Goal: Task Accomplishment & Management: Complete application form

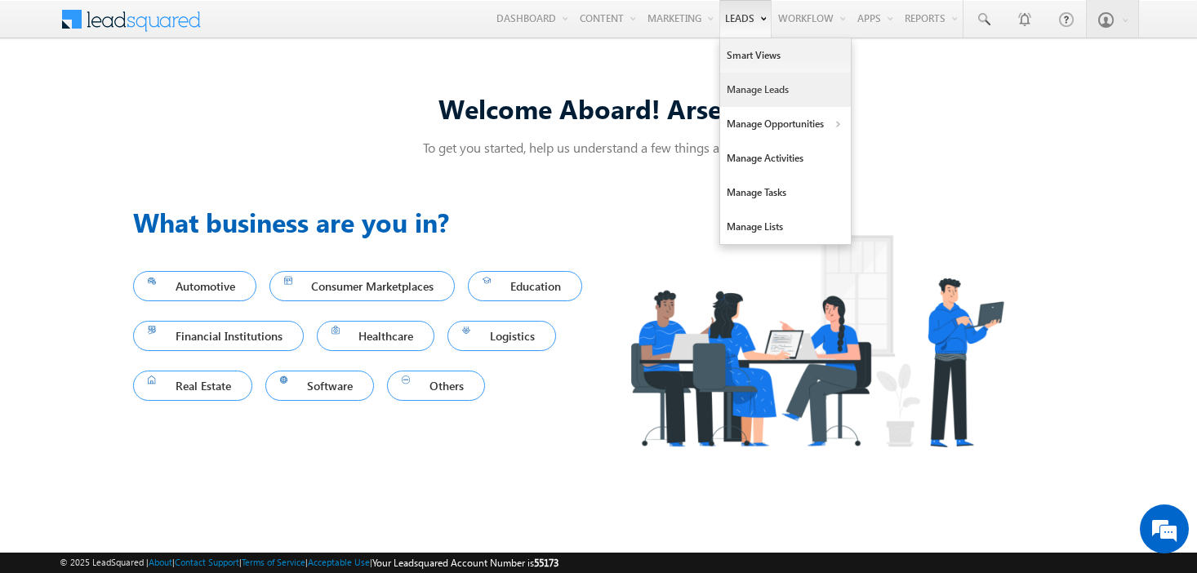
click at [741, 83] on link "Manage Leads" at bounding box center [785, 90] width 131 height 34
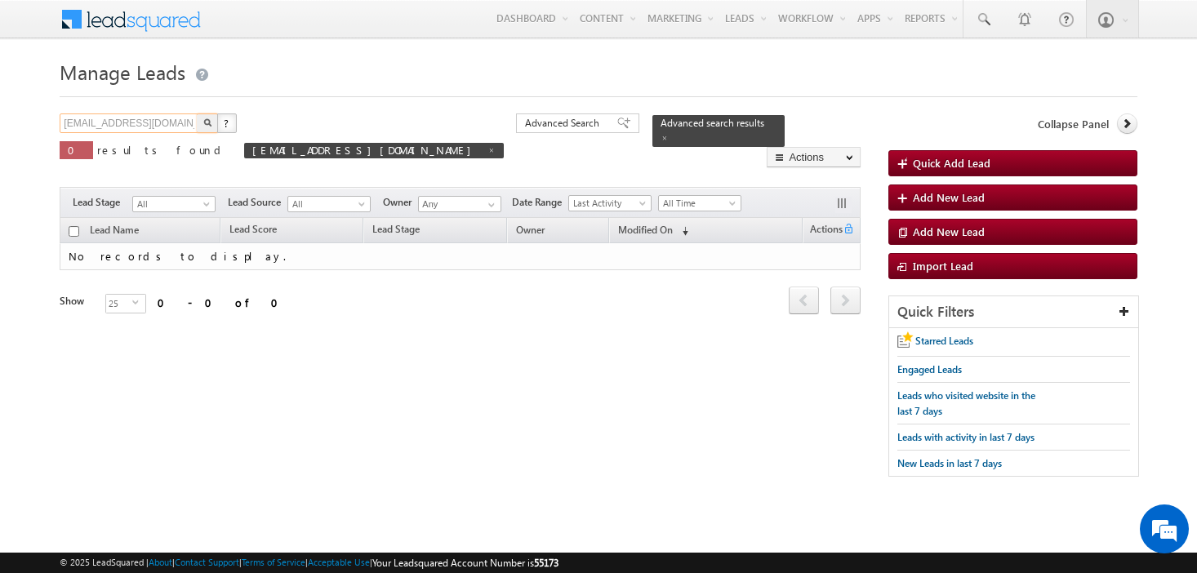
click at [140, 122] on input "amartha+testjul21atlws@arsenalstudios.com" at bounding box center [130, 123] width 140 height 20
type input "="
type input "Search Leads"
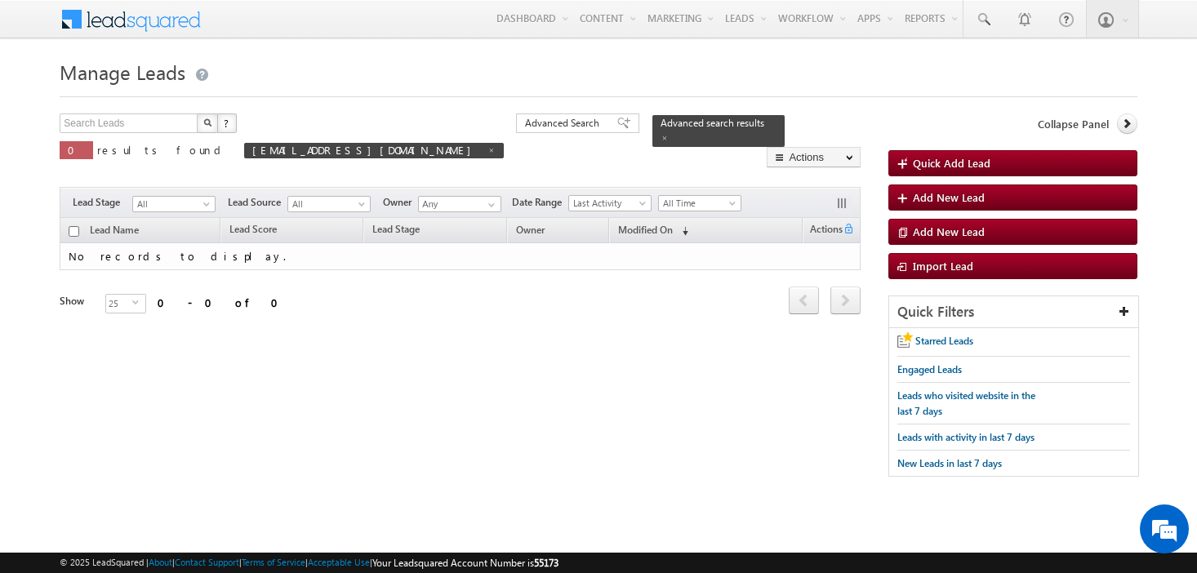
click at [36, 164] on body "Menu Arsenal 3 arsen alstu dios3 @stra tatec h.com" at bounding box center [598, 246] width 1197 height 493
click at [207, 121] on img "button" at bounding box center [207, 122] width 8 height 8
type input "Search Leads"
click at [487, 149] on span at bounding box center [491, 150] width 8 height 8
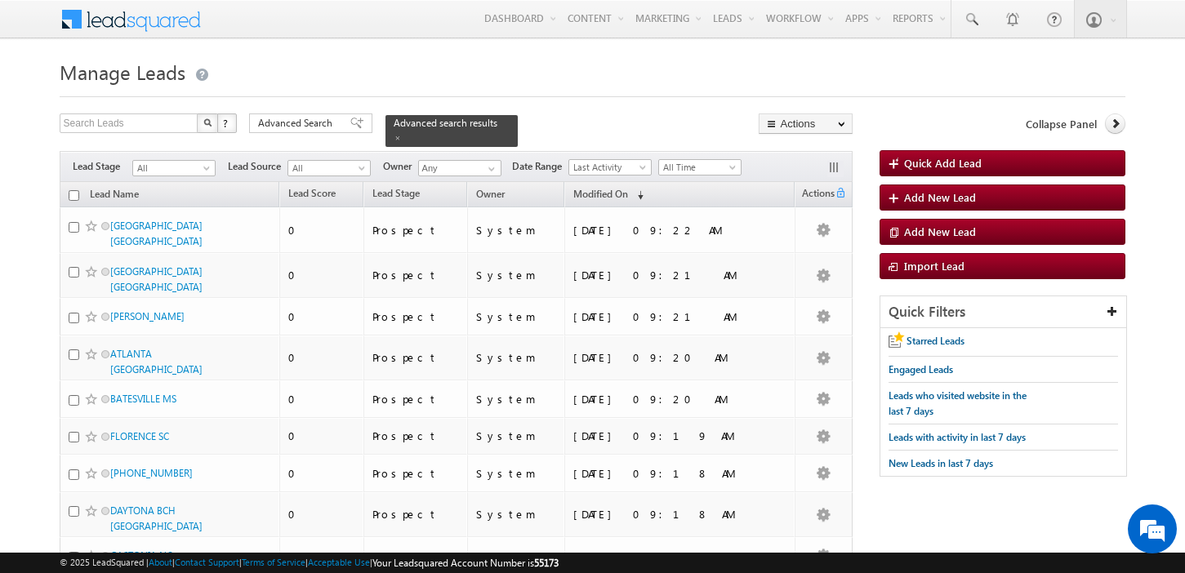
click at [927, 200] on span "Add New Lead" at bounding box center [940, 197] width 72 height 14
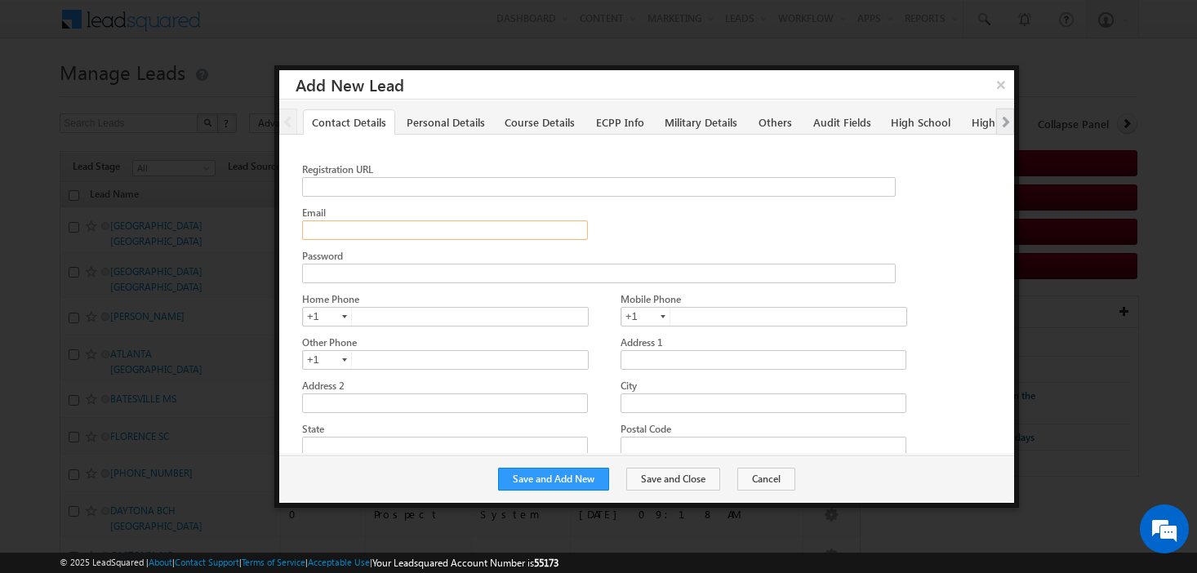
click at [394, 235] on input "Email" at bounding box center [445, 230] width 286 height 20
paste input "[EMAIL_ADDRESS][DOMAIN_NAME]"
type input "[EMAIL_ADDRESS][DOMAIN_NAME]"
click at [590, 476] on button "Save and Add New" at bounding box center [553, 479] width 111 height 23
click at [401, 231] on input "Email" at bounding box center [445, 230] width 286 height 20
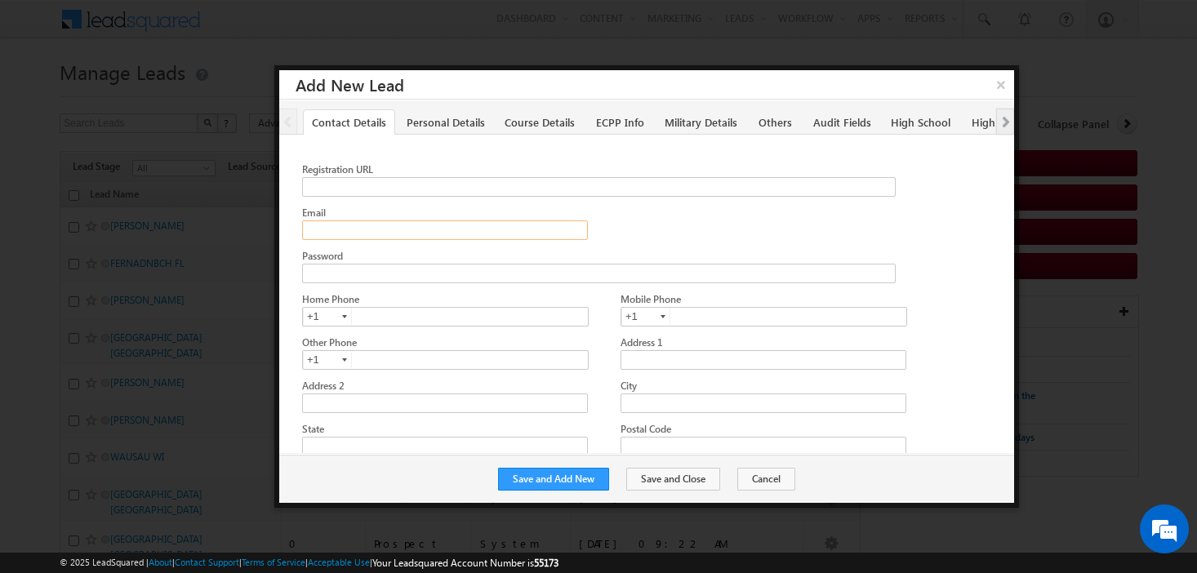
paste input "amartha+test811atlws2@arsenalstudios.com"
type input "amartha+test811atlws2@arsenalstudios.com"
click at [594, 480] on button "Save and Add New" at bounding box center [553, 479] width 111 height 23
click at [397, 220] on input "Email" at bounding box center [445, 230] width 286 height 20
paste input "amartha+test811atlrt@arsenalstudios.com"
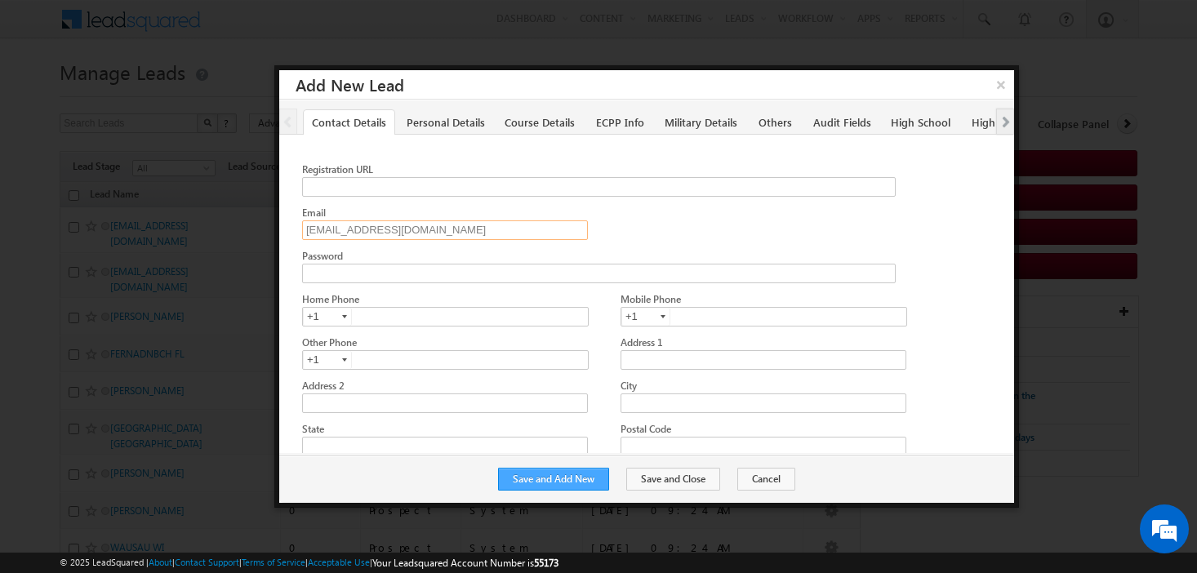
type input "amartha+test811atlrt@arsenalstudios.com"
click at [574, 480] on button "Save and Add New" at bounding box center [553, 479] width 111 height 23
click at [405, 225] on input "Email" at bounding box center [445, 230] width 286 height 20
paste input "amartha+test811atlrt2@arsenalstudios.com"
type input "amartha+test811atlrt2@arsenalstudios.com"
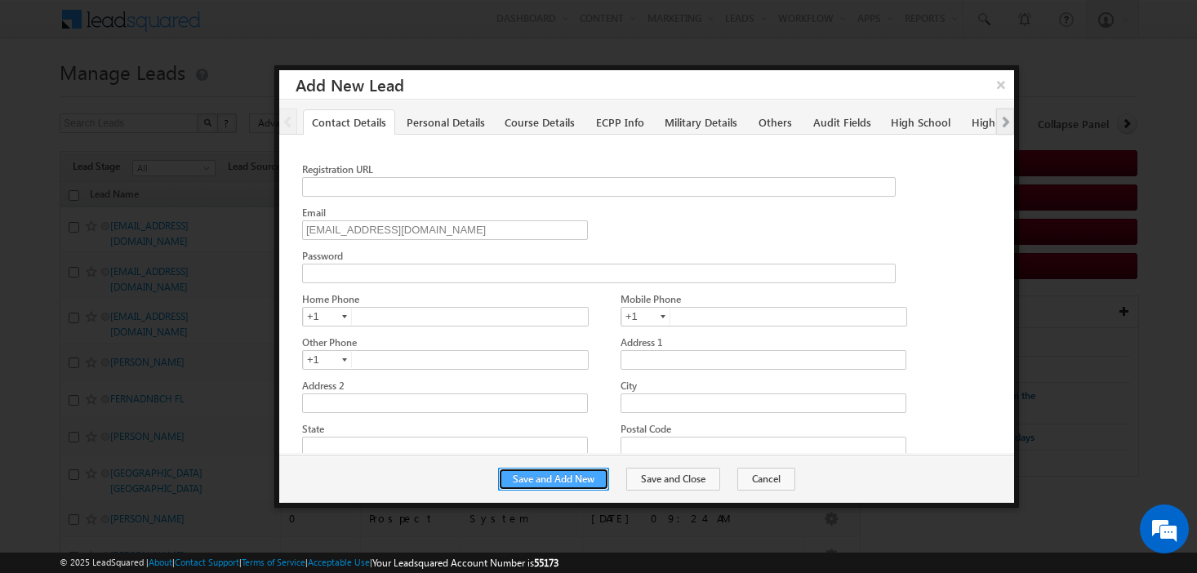
click at [589, 477] on button "Save and Add New" at bounding box center [553, 479] width 111 height 23
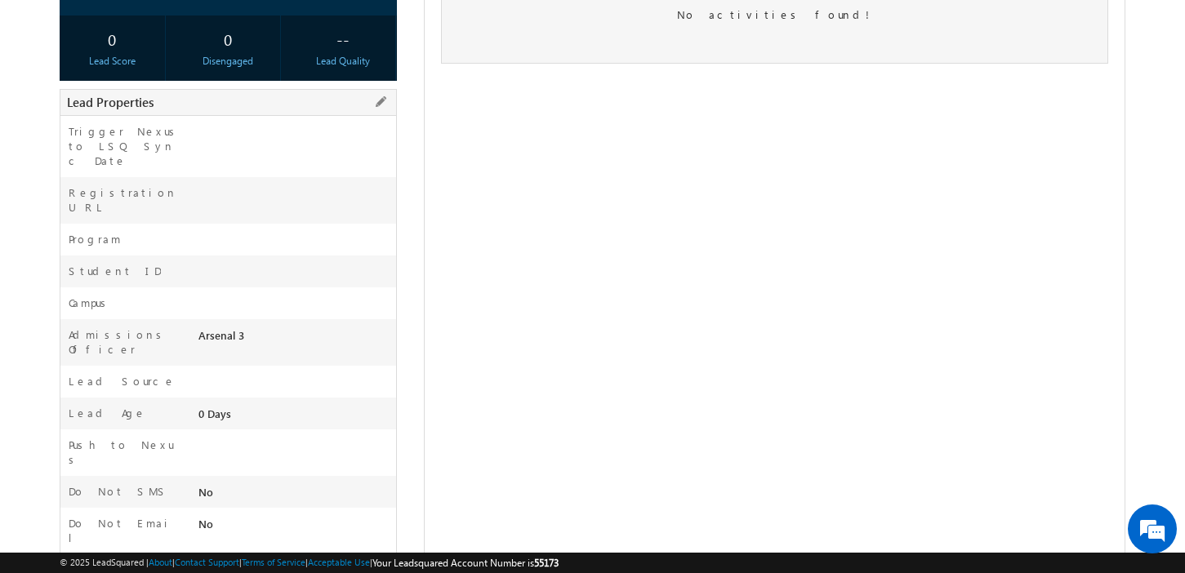
scroll to position [312, 0]
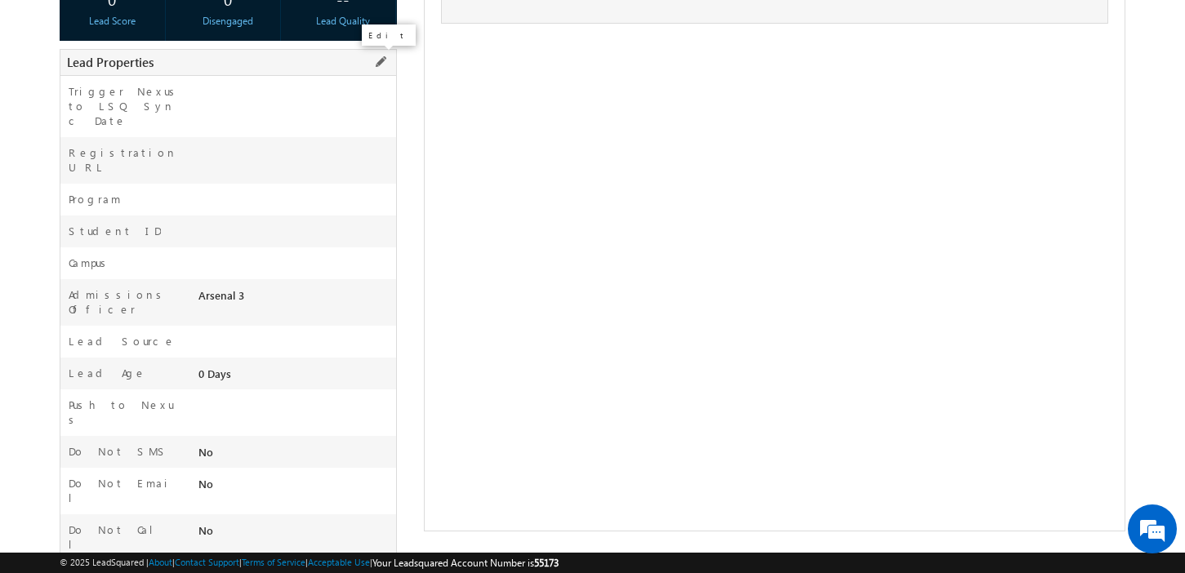
click at [381, 60] on span at bounding box center [380, 62] width 18 height 18
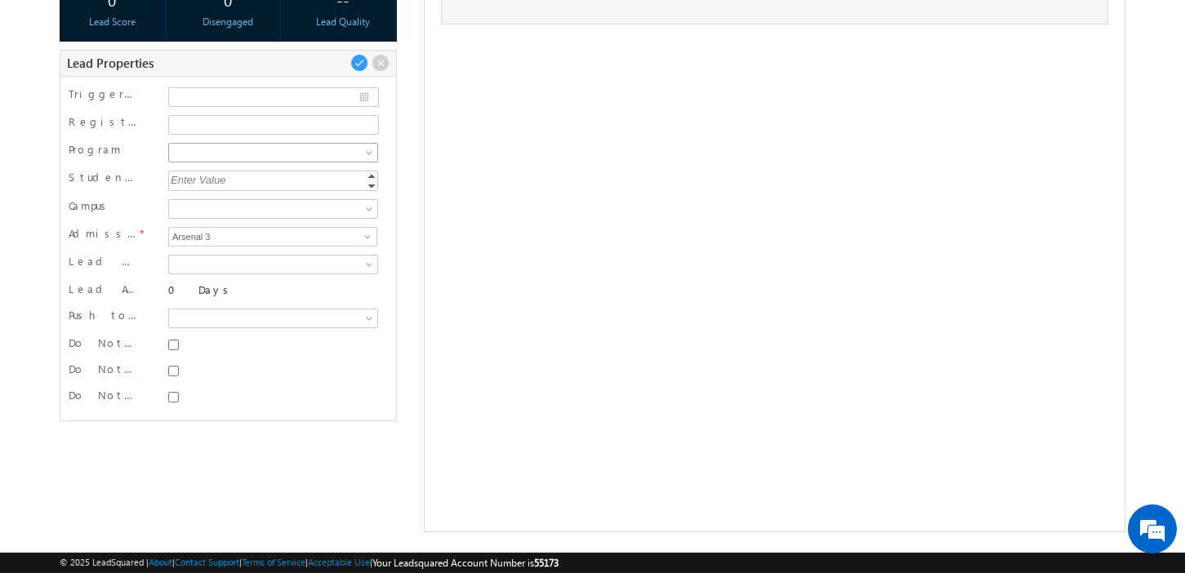
click at [368, 150] on span at bounding box center [370, 155] width 13 height 13
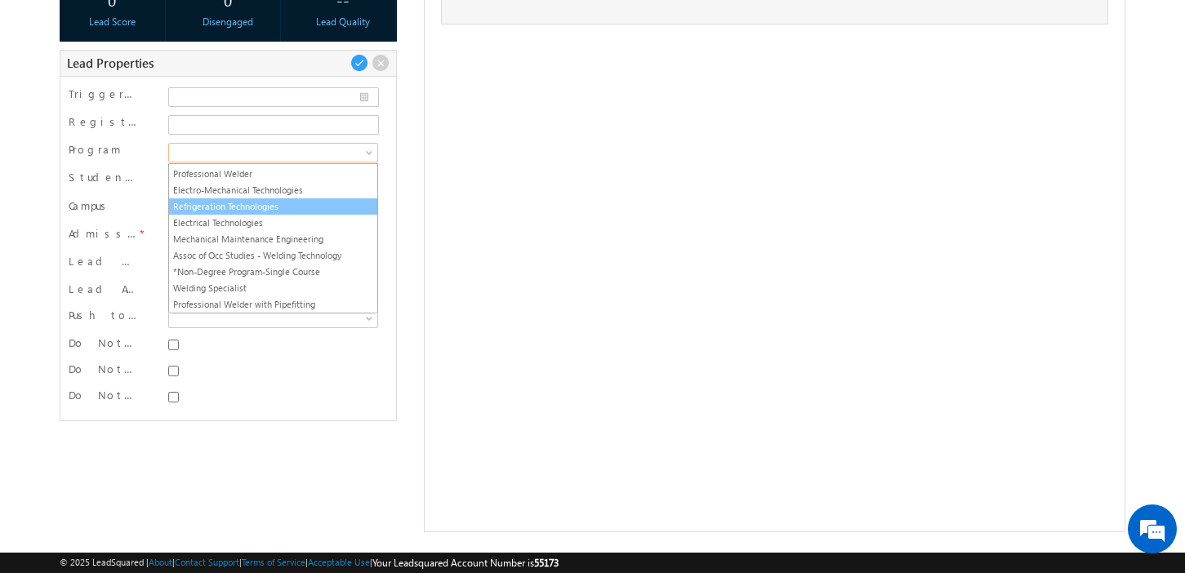
scroll to position [42, 0]
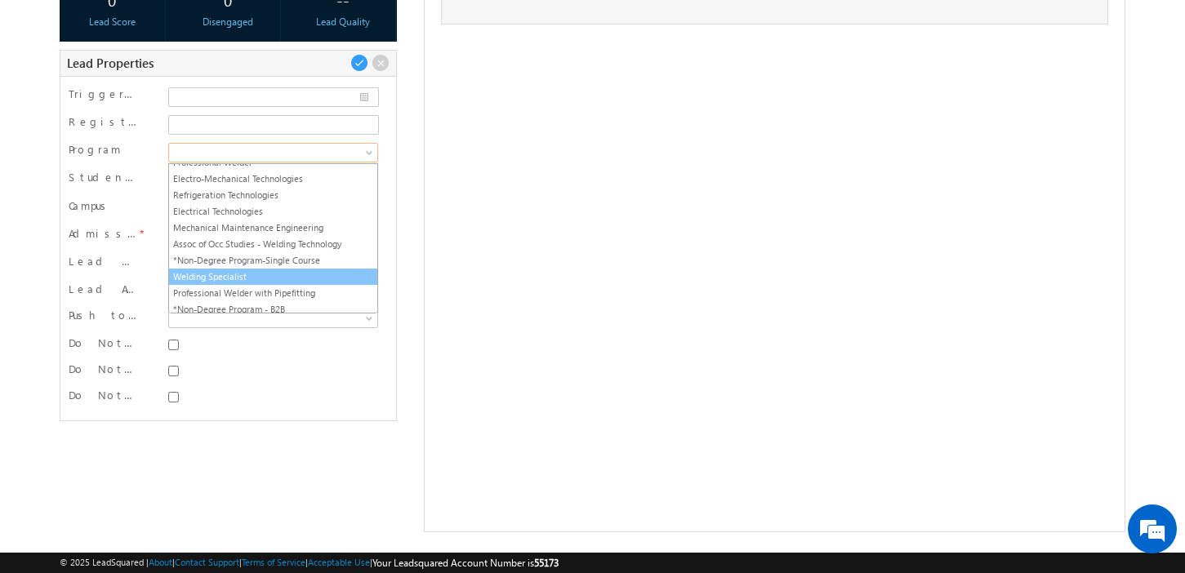
click at [275, 272] on link "Welding Specialist" at bounding box center [273, 276] width 208 height 15
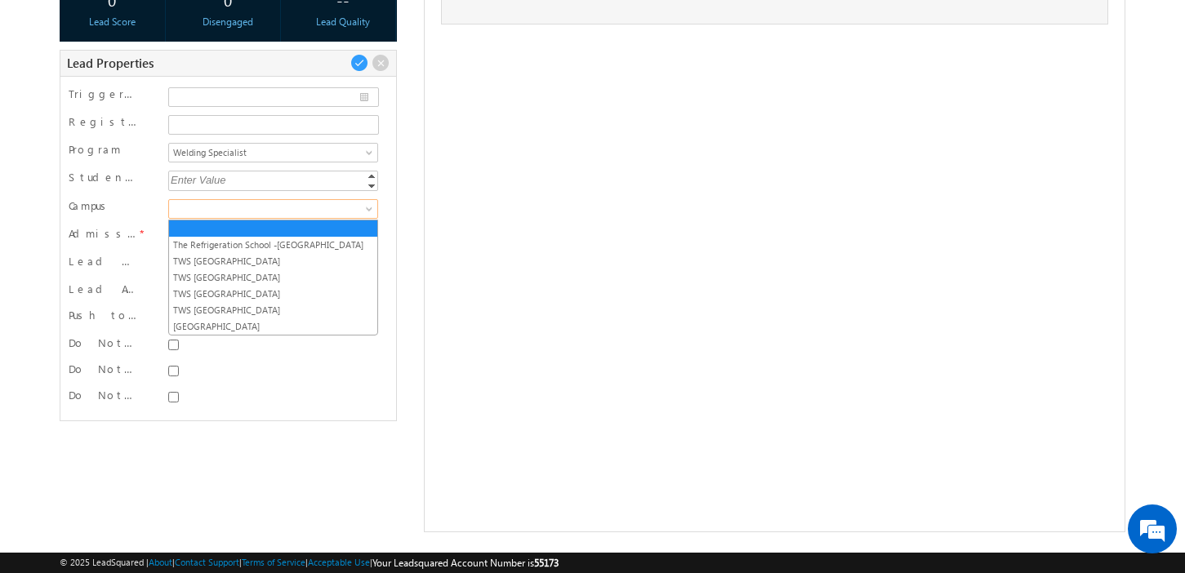
click at [265, 207] on span at bounding box center [271, 209] width 204 height 15
click at [265, 324] on link "[GEOGRAPHIC_DATA]" at bounding box center [273, 326] width 208 height 15
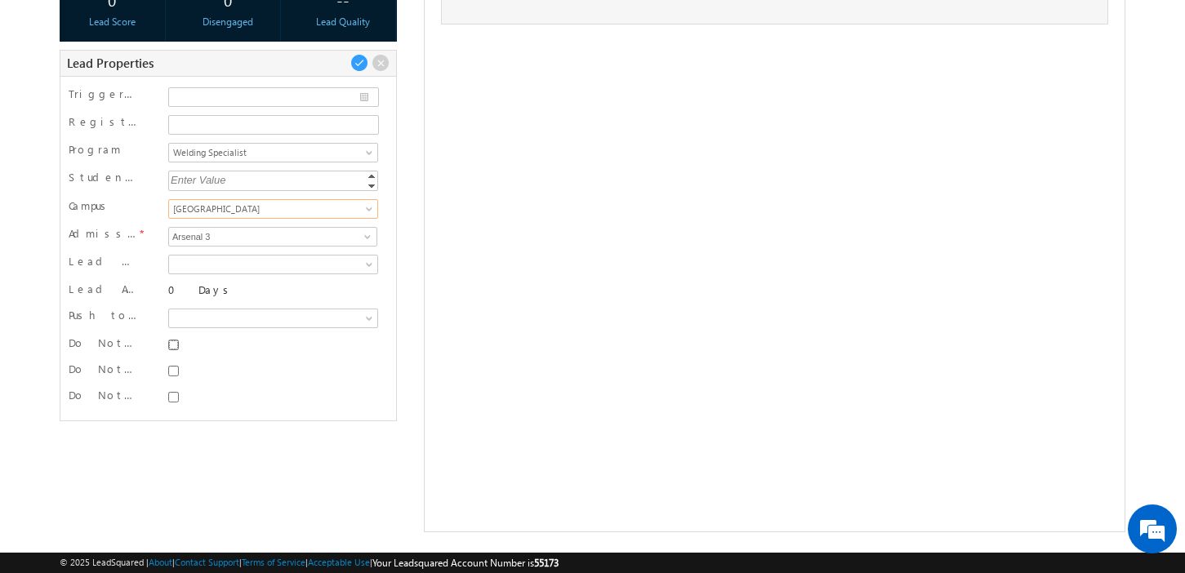
click at [174, 340] on input "Do Not SMS" at bounding box center [173, 345] width 11 height 11
checkbox input "true"
click at [174, 373] on input "Do Not Email" at bounding box center [173, 371] width 11 height 11
checkbox input "true"
click at [176, 401] on input "Do Not Call" at bounding box center [173, 397] width 11 height 11
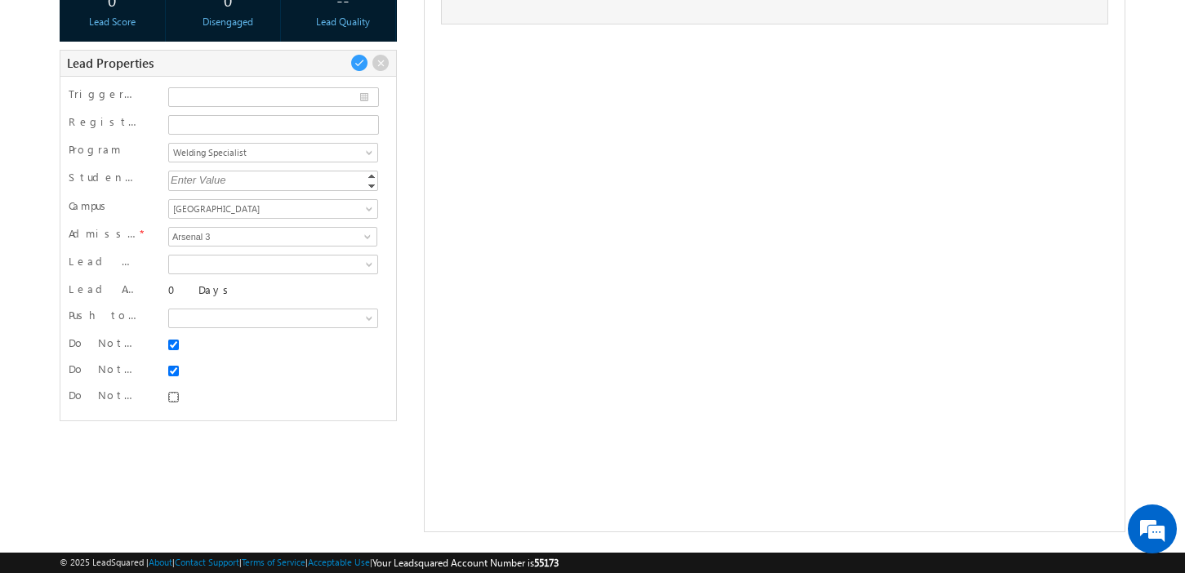
checkbox input "true"
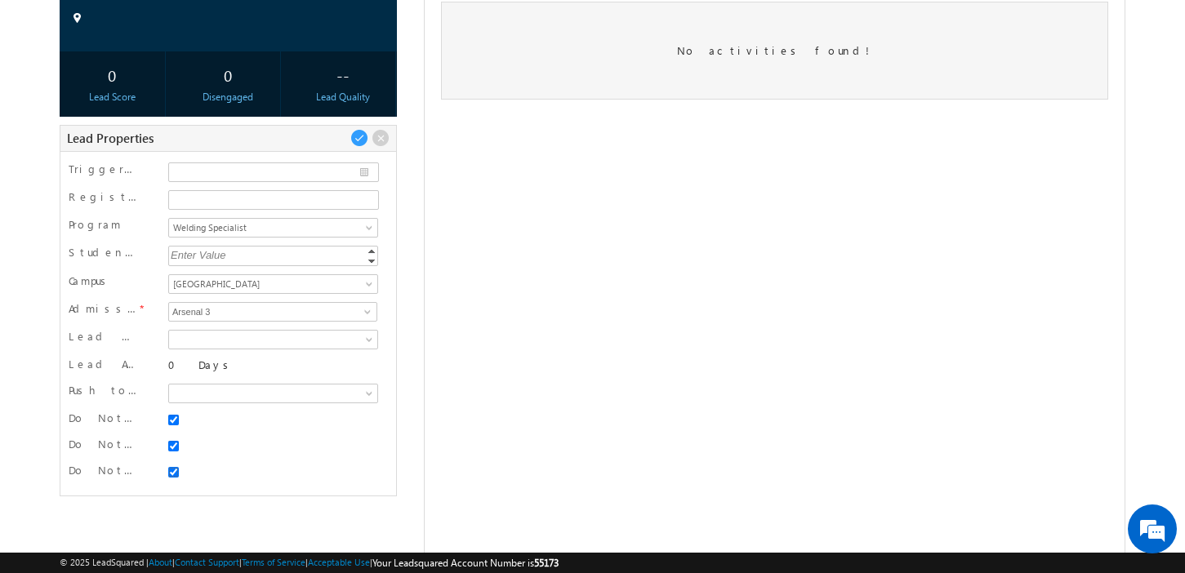
scroll to position [162, 0]
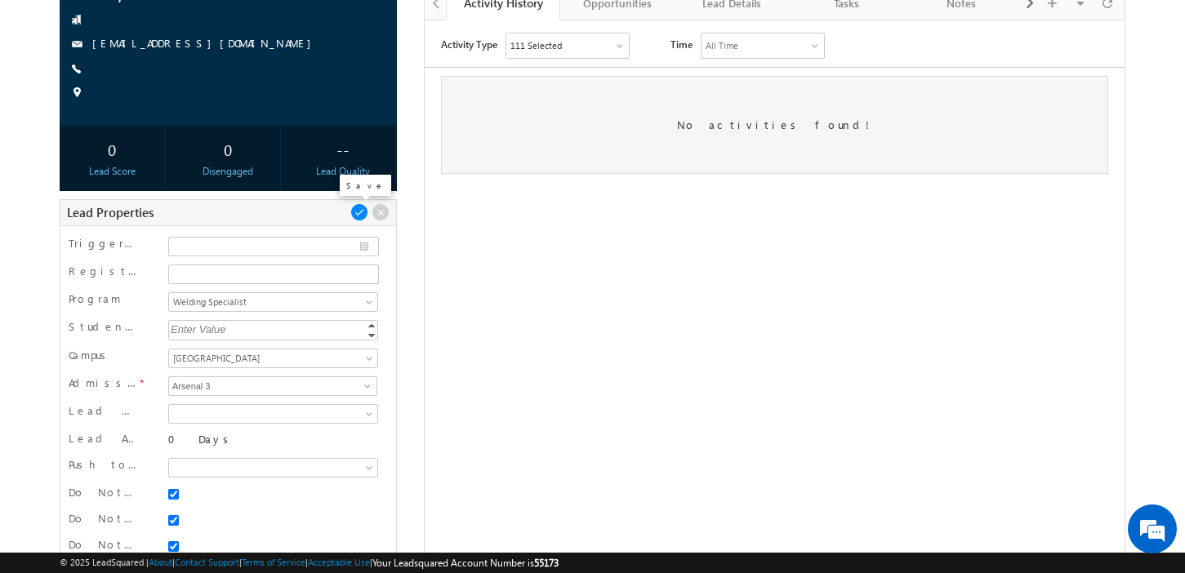
click at [361, 211] on span at bounding box center [359, 212] width 18 height 18
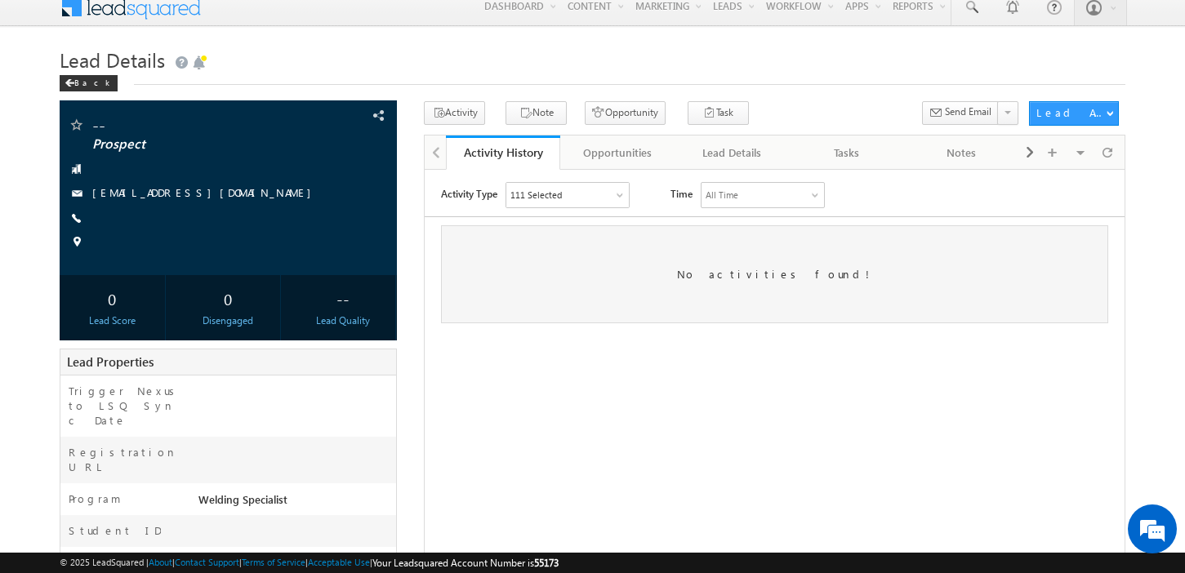
scroll to position [0, 0]
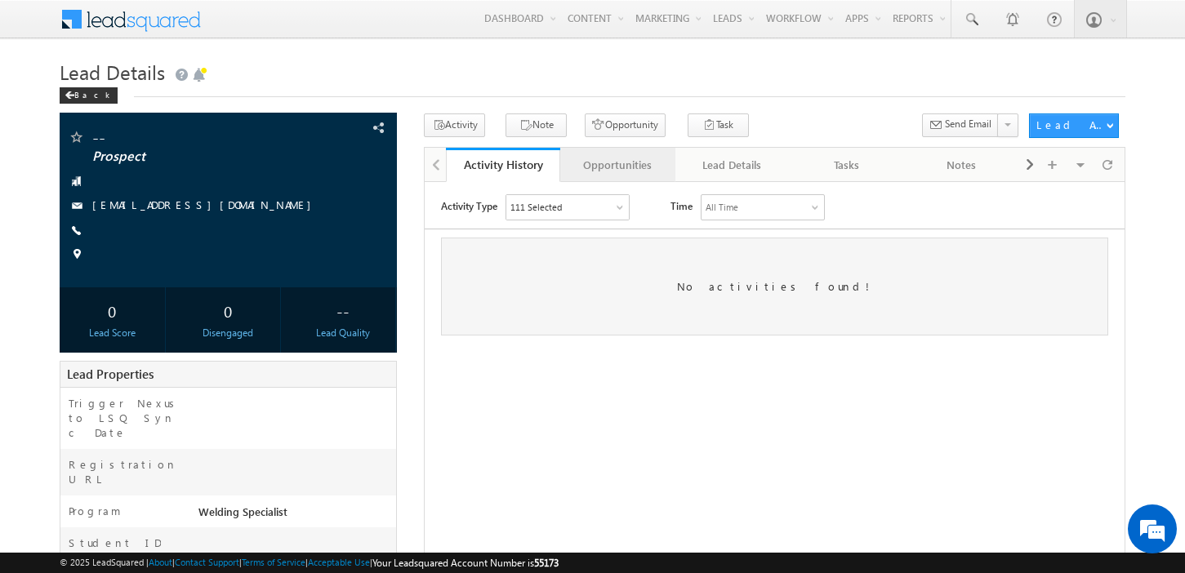
click at [626, 167] on div "Opportunities" at bounding box center [616, 165] width 87 height 20
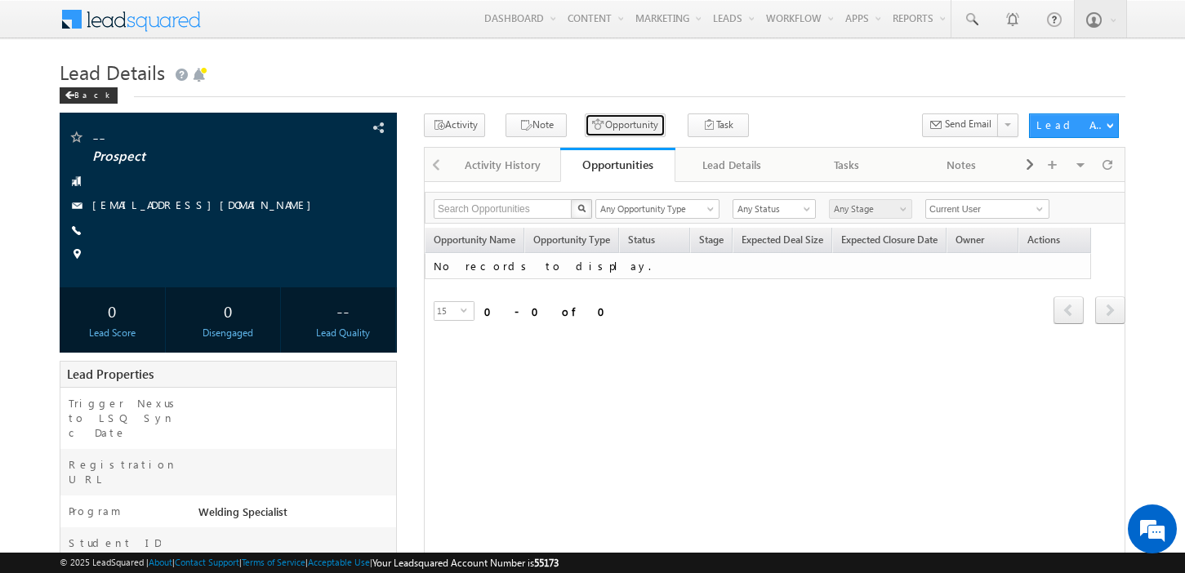
click at [618, 127] on button "Opportunity" at bounding box center [625, 125] width 81 height 24
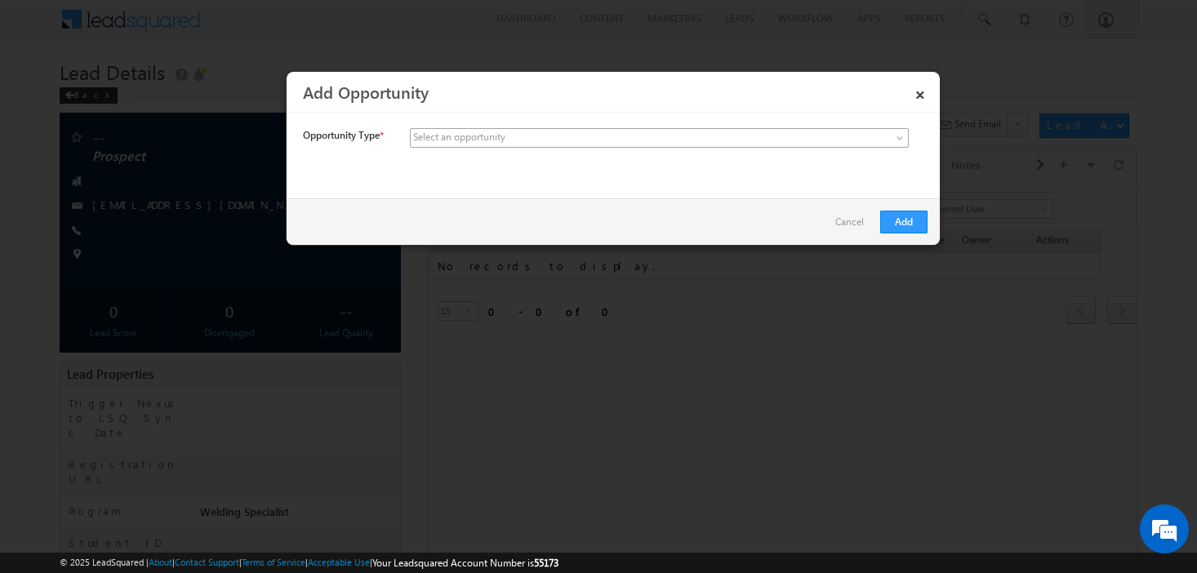
click at [596, 133] on span at bounding box center [538, 138] width 255 height 15
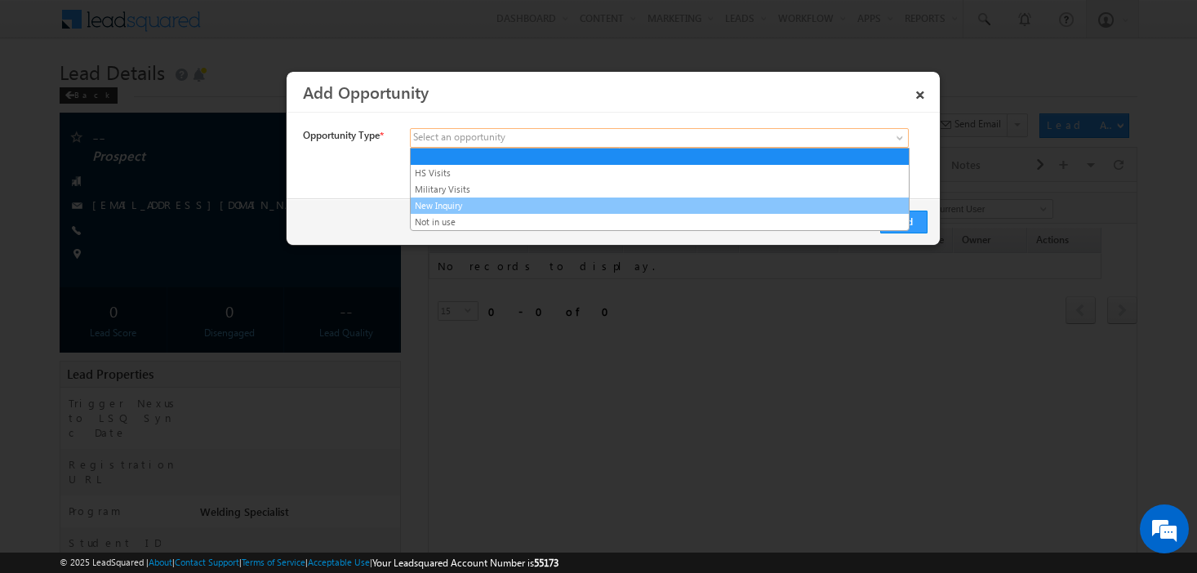
click at [574, 206] on link "New Inquiry" at bounding box center [660, 205] width 498 height 15
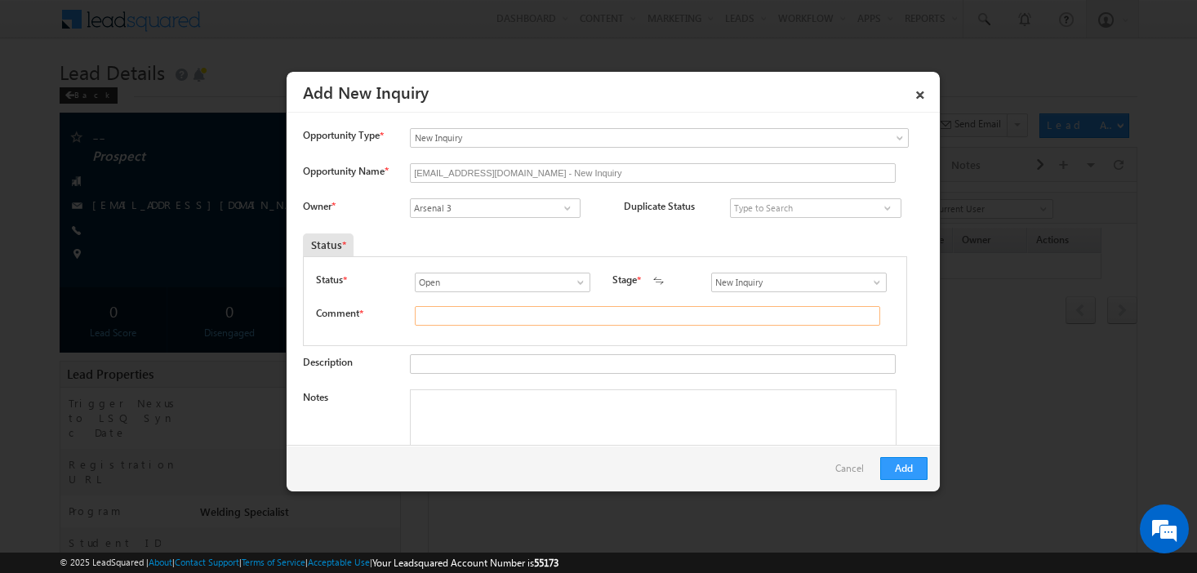
click at [533, 315] on input "text" at bounding box center [647, 316] width 465 height 20
type input "test"
click at [914, 465] on button "Add" at bounding box center [903, 468] width 47 height 23
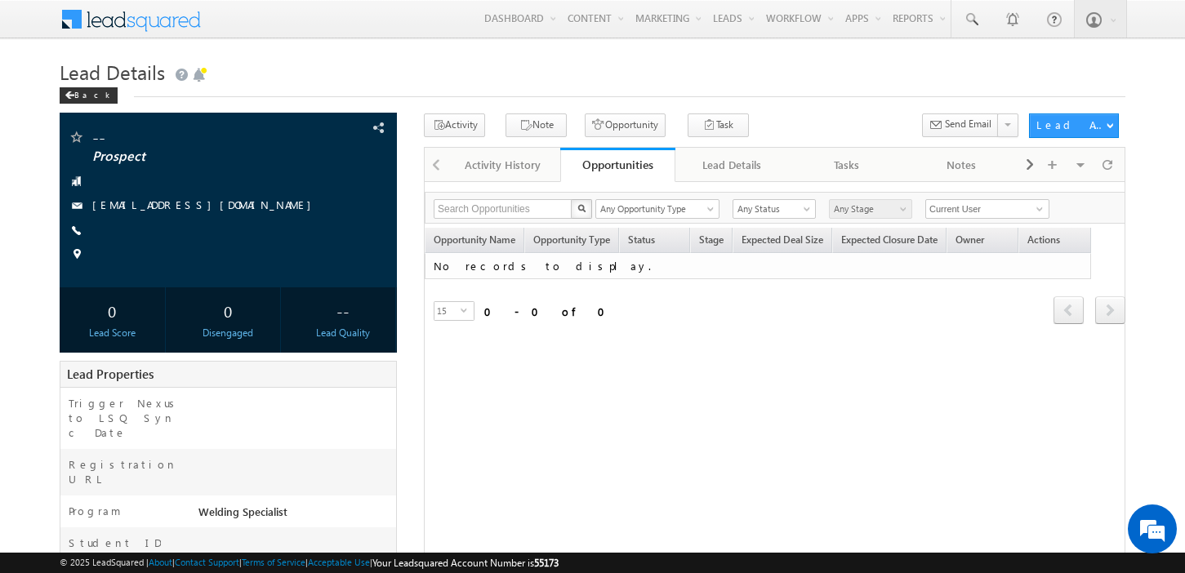
click at [727, 301] on div "Refresh first prev next last 0 - 0 of 0" at bounding box center [775, 302] width 701 height 47
click at [786, 126] on div "Activity Note Opportunity Task" at bounding box center [722, 128] width 597 height 30
click at [1103, 170] on span at bounding box center [1107, 164] width 10 height 29
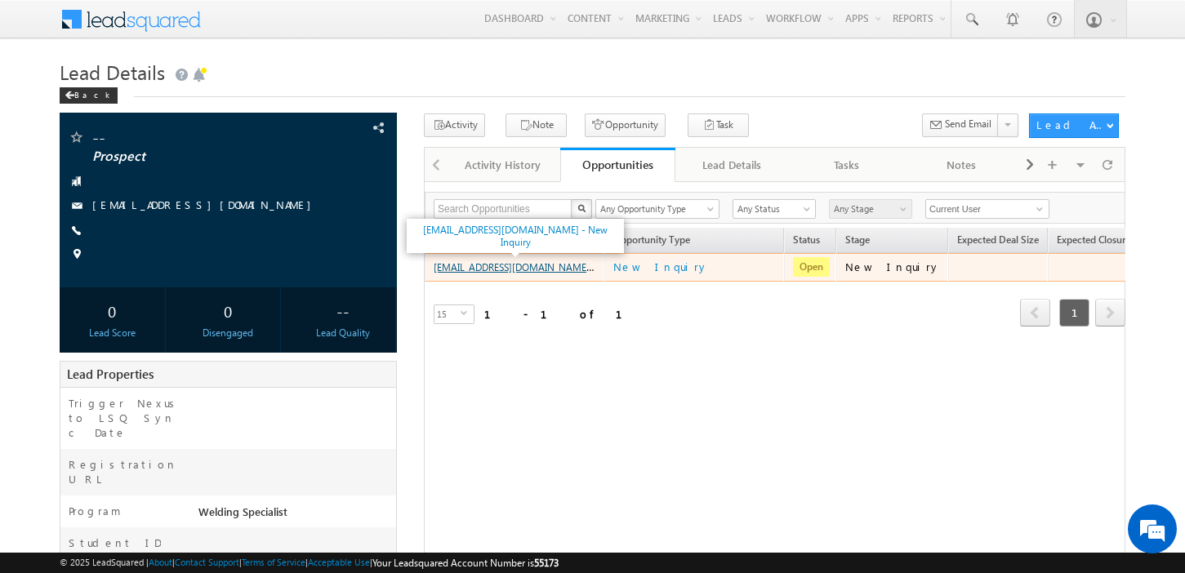
click at [562, 269] on link "[EMAIL_ADDRESS][DOMAIN_NAME] - New Inquiry" at bounding box center [542, 267] width 217 height 14
